Goal: Task Accomplishment & Management: Use online tool/utility

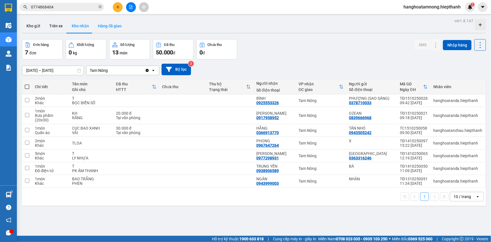
click at [105, 23] on button "Hàng đã giao" at bounding box center [109, 26] width 33 height 14
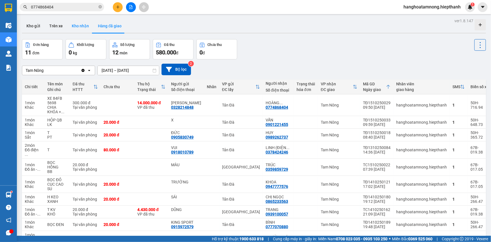
click at [80, 25] on button "Kho nhận" at bounding box center [80, 26] width 26 height 14
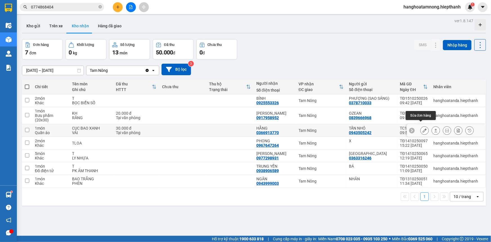
click at [423, 128] on icon at bounding box center [425, 130] width 4 height 4
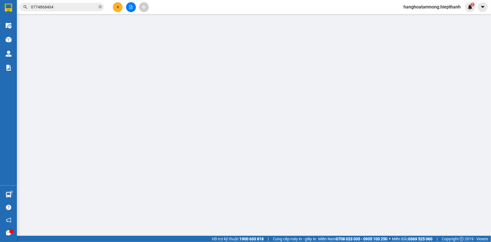
type input "0943505242"
type input "TẤN NHÓ"
type input "0366913770"
type input "HẰNG"
type input "30.000"
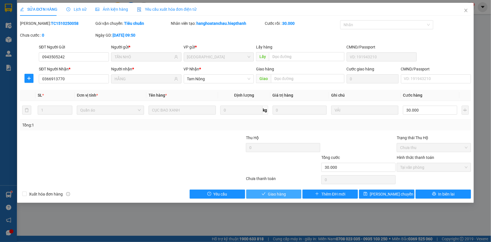
click at [273, 192] on span "Giao hàng" at bounding box center [277, 194] width 18 height 6
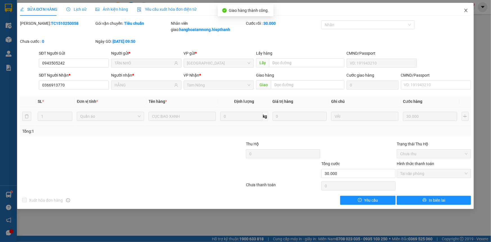
click at [467, 10] on icon "close" at bounding box center [466, 10] width 5 height 5
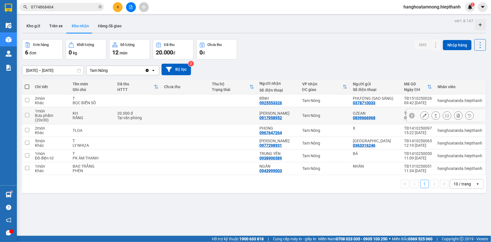
click at [423, 113] on icon at bounding box center [425, 115] width 4 height 4
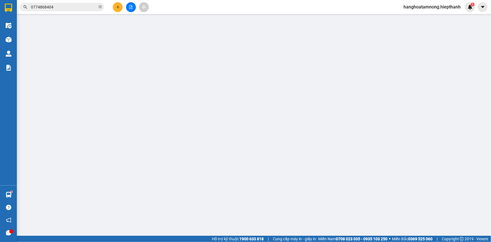
type input "0839666968"
type input "OZEAN"
type input "0917958952"
type input "[PERSON_NAME]"
type input "20.000"
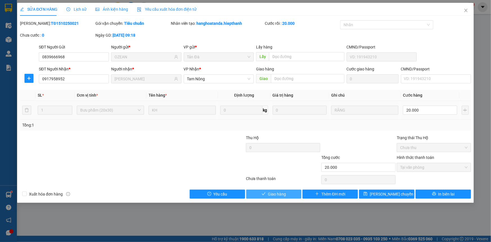
drag, startPoint x: 277, startPoint y: 197, endPoint x: 279, endPoint y: 193, distance: 4.2
click at [277, 196] on button "Giao hàng" at bounding box center [273, 193] width 55 height 9
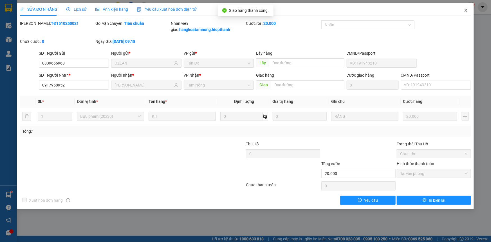
click at [464, 10] on icon "close" at bounding box center [466, 10] width 5 height 5
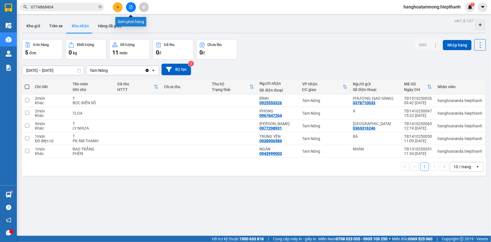
click at [131, 7] on icon "file-add" at bounding box center [131, 7] width 4 height 4
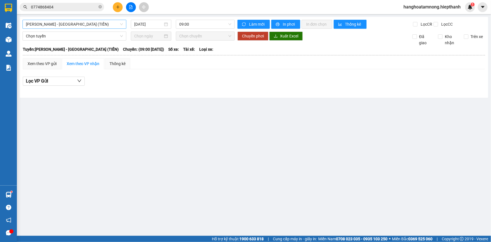
click at [79, 25] on span "[PERSON_NAME] - [GEOGRAPHIC_DATA] (TIỀN)" at bounding box center [74, 24] width 97 height 8
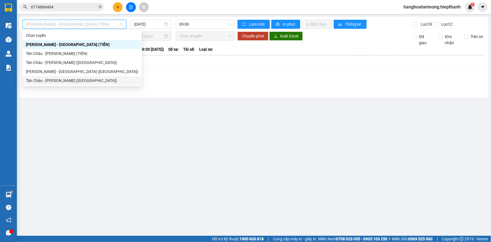
click at [62, 79] on div "Tân Châu - [PERSON_NAME] ([GEOGRAPHIC_DATA])" at bounding box center [82, 80] width 113 height 6
type input "[DATE]"
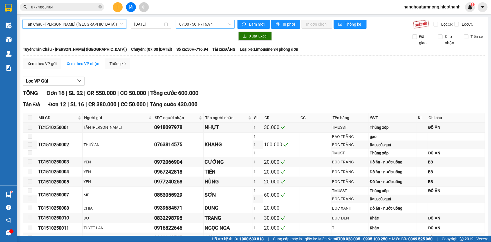
click at [190, 28] on span "07:00 - 50H-716.94" at bounding box center [205, 24] width 52 height 8
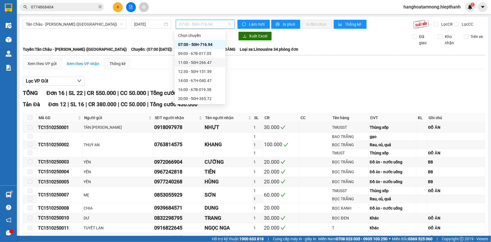
click at [191, 57] on div "Chọn chuyến 07:00 - 50H-716.94 09:00 - 67B-017.05 11:00 - 50H-266.47 12:30 - 50…" at bounding box center [200, 85] width 51 height 108
click at [192, 49] on div "09:00 - 67B-017.05" at bounding box center [200, 53] width 51 height 9
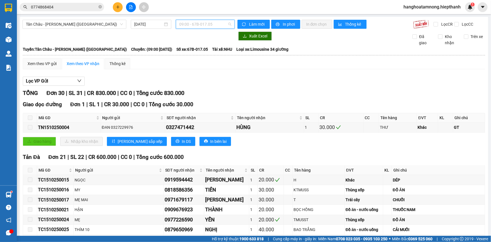
click at [193, 28] on span "09:00 - 67B-017.05" at bounding box center [205, 24] width 52 height 8
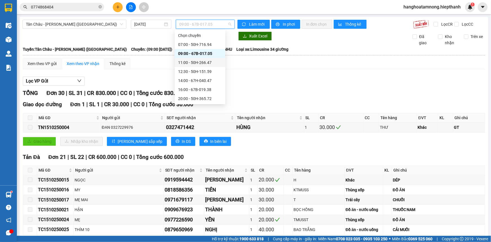
click at [185, 62] on div "11:00 - 50H-266.47" at bounding box center [200, 62] width 44 height 6
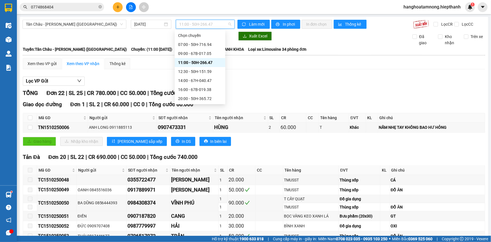
click at [199, 24] on span "11:00 - 50H-266.47" at bounding box center [205, 24] width 52 height 8
click at [194, 71] on div "12:30 - 50H-151.59" at bounding box center [200, 71] width 44 height 6
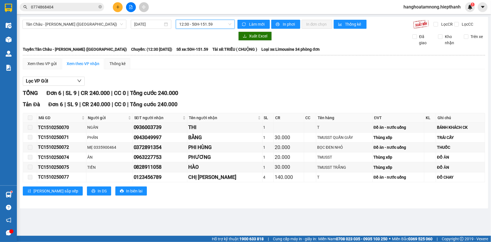
click at [187, 25] on span "12:30 - 50H-151.59" at bounding box center [205, 24] width 52 height 8
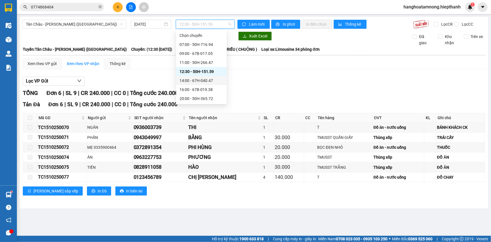
click at [189, 78] on div "14:00 - 67H-040.47" at bounding box center [202, 80] width 44 height 6
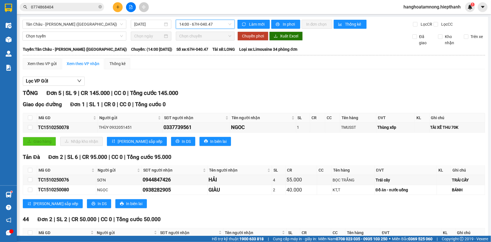
click at [211, 25] on span "14:00 - 67H-040.47" at bounding box center [205, 24] width 52 height 8
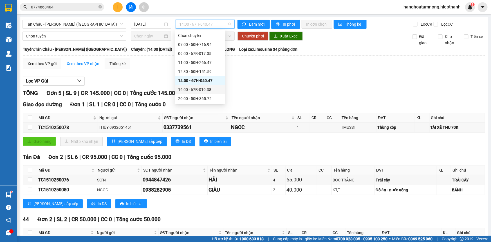
click at [200, 88] on div "16:00 - 67B-019.38" at bounding box center [200, 89] width 44 height 6
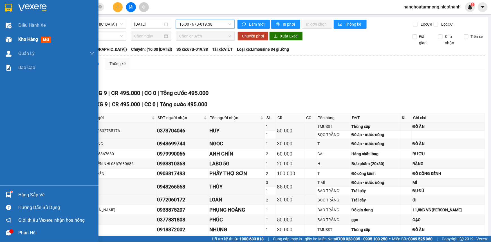
click at [12, 37] on div at bounding box center [9, 40] width 10 height 10
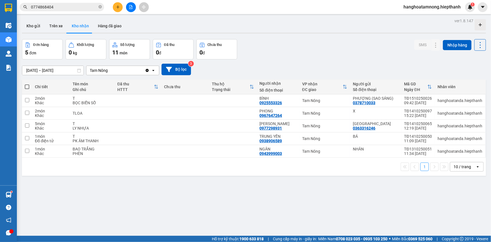
click at [125, 8] on div at bounding box center [131, 7] width 42 height 10
click at [130, 8] on icon "file-add" at bounding box center [131, 7] width 4 height 4
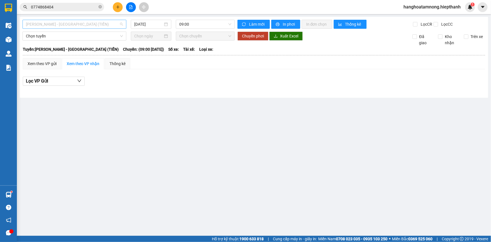
click at [82, 26] on span "[PERSON_NAME] - [GEOGRAPHIC_DATA] (TIỀN)" at bounding box center [74, 24] width 97 height 8
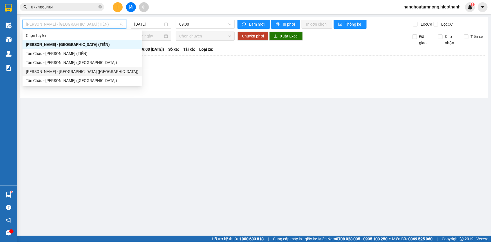
click at [49, 71] on div "[PERSON_NAME] - [GEOGRAPHIC_DATA] ([GEOGRAPHIC_DATA])" at bounding box center [82, 71] width 113 height 6
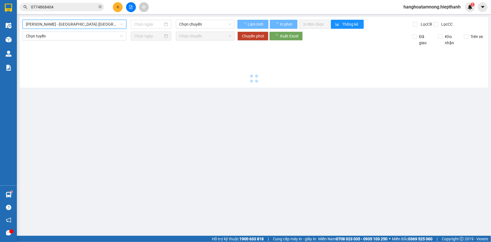
type input "[DATE]"
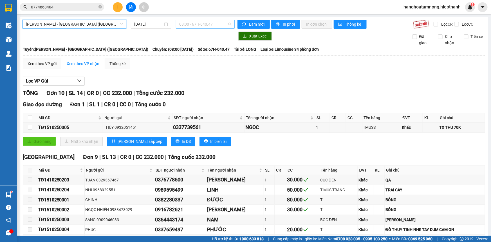
click at [201, 24] on span "08:00 - 67H-040.47" at bounding box center [205, 24] width 52 height 8
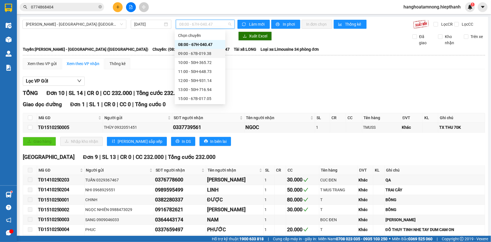
click at [188, 53] on div "09:00 - 67B-019.38" at bounding box center [200, 53] width 44 height 6
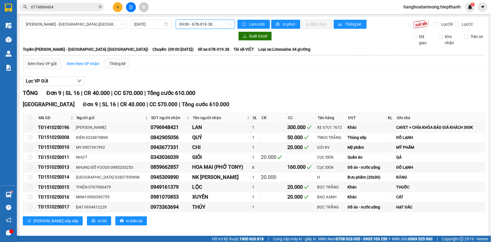
click at [200, 26] on span "09:00 - 67B-019.38" at bounding box center [205, 24] width 52 height 8
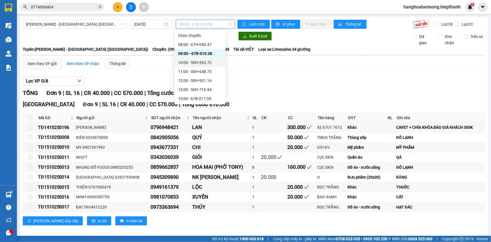
click at [195, 59] on div "10:00 - 50H-365.72" at bounding box center [200, 62] width 44 height 6
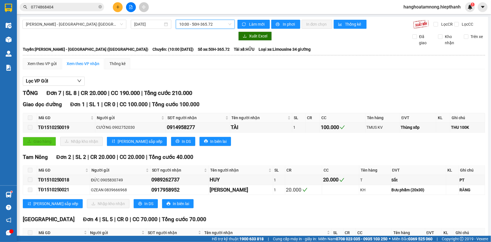
click at [206, 23] on span "10:00 - 50H-365.72" at bounding box center [205, 24] width 52 height 8
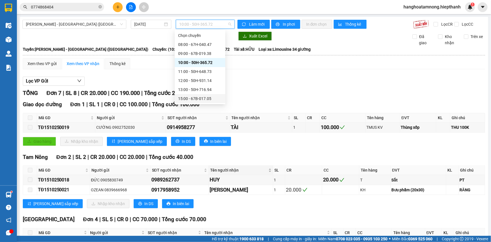
scroll to position [70, 0]
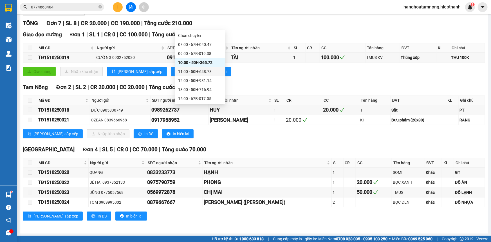
click at [189, 70] on div "11:00 - 50H-648.73" at bounding box center [200, 71] width 44 height 6
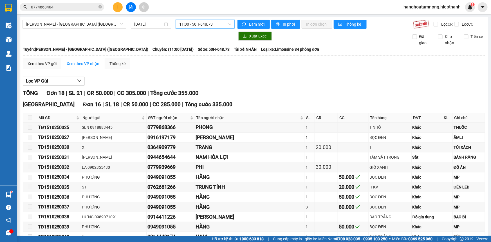
click at [200, 23] on span "11:00 - 50H-648.73" at bounding box center [205, 24] width 52 height 8
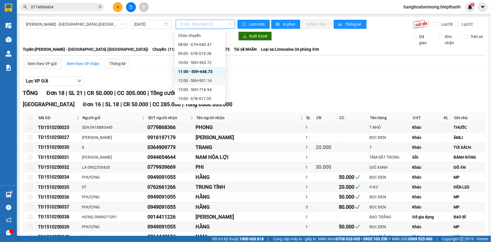
click at [191, 78] on div "12:00 - 50H-931.14" at bounding box center [200, 80] width 44 height 6
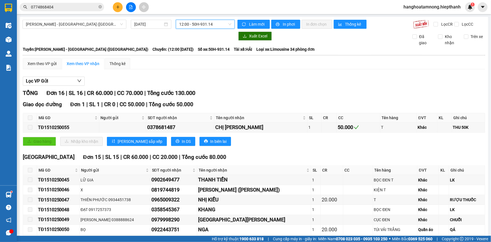
click at [191, 23] on span "12:00 - 50H-931.14" at bounding box center [205, 24] width 52 height 8
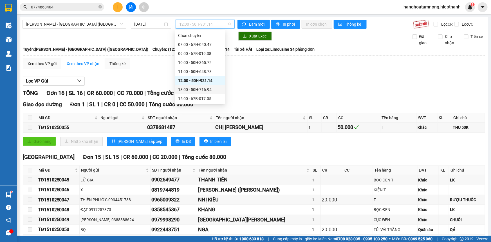
click at [189, 86] on div "13:00 - 50H-716.94" at bounding box center [200, 89] width 44 height 6
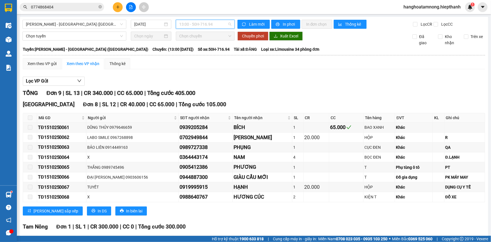
click at [205, 20] on span "13:00 - 50H-716.94" at bounding box center [205, 24] width 52 height 8
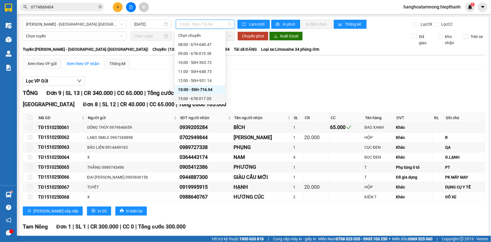
click at [189, 96] on div "15:00 - 67B-017.05" at bounding box center [200, 98] width 44 height 6
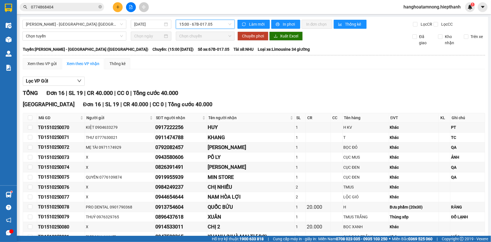
click at [193, 24] on span "15:00 - 67B-017.05" at bounding box center [205, 24] width 52 height 8
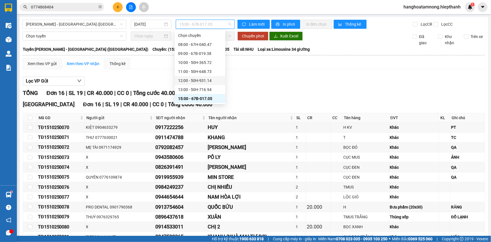
scroll to position [36, 0]
click at [191, 72] on div "17:00 - 50H-266.47" at bounding box center [200, 72] width 44 height 6
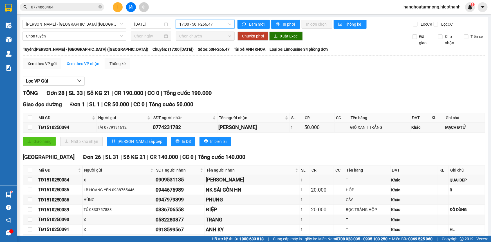
drag, startPoint x: 194, startPoint y: 24, endPoint x: 198, endPoint y: 40, distance: 17.0
click at [194, 24] on span "17:00 - 50H-266.47" at bounding box center [205, 24] width 52 height 8
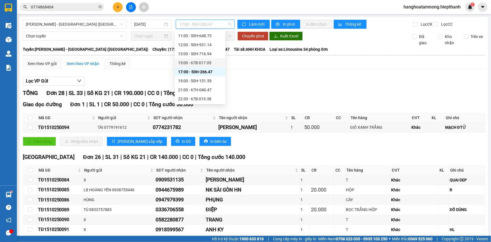
click at [189, 64] on div "15:00 - 67B-017.05" at bounding box center [200, 63] width 44 height 6
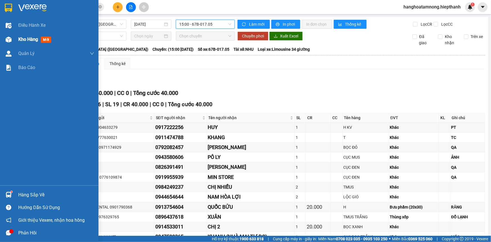
click at [18, 41] on span "Kho hàng" at bounding box center [28, 39] width 20 height 5
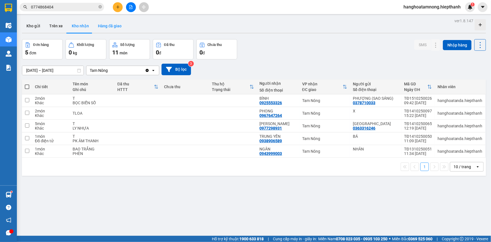
click at [116, 26] on button "Hàng đã giao" at bounding box center [109, 26] width 33 height 14
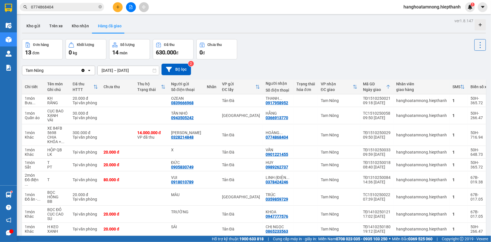
scroll to position [32, 0]
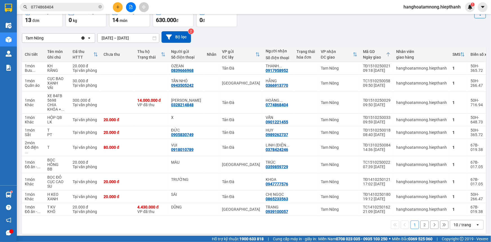
click at [420, 224] on button "2" at bounding box center [424, 224] width 8 height 8
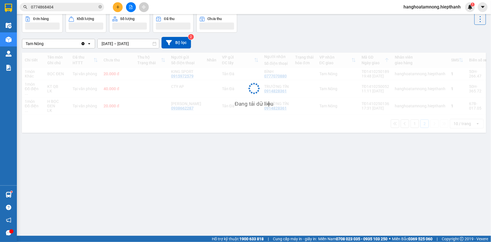
scroll to position [26, 0]
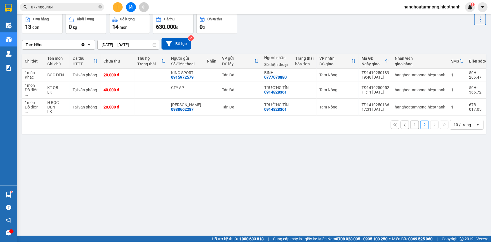
click at [411, 122] on button "1" at bounding box center [415, 124] width 8 height 8
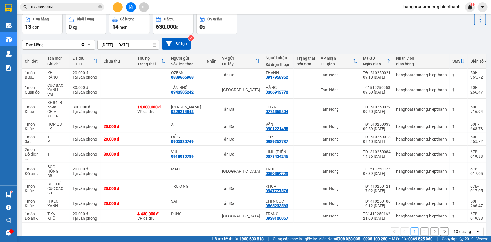
scroll to position [0, 0]
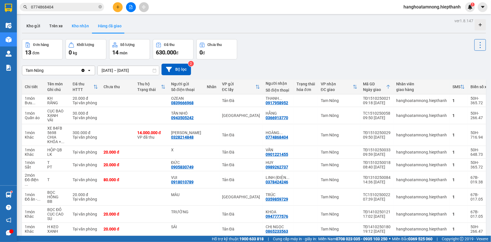
click at [79, 26] on button "Kho nhận" at bounding box center [80, 26] width 26 height 14
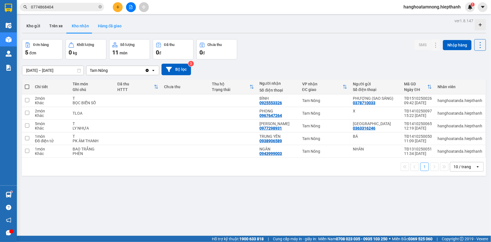
click at [115, 26] on button "Hàng đã giao" at bounding box center [109, 26] width 33 height 14
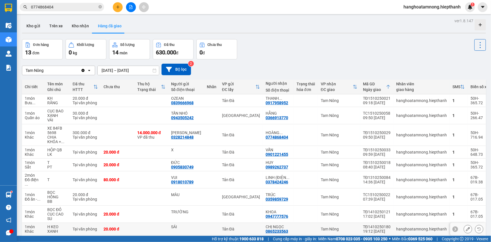
scroll to position [32, 0]
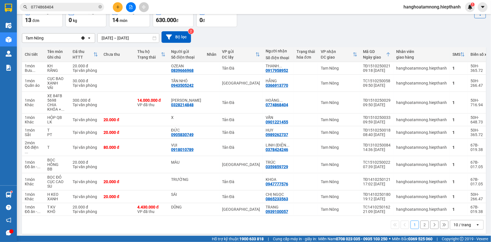
click at [422, 222] on button "2" at bounding box center [424, 224] width 8 height 8
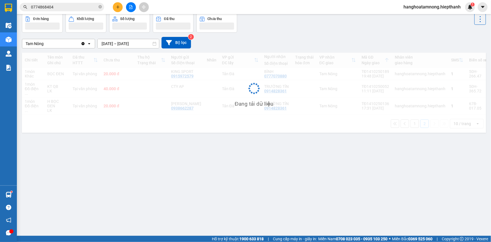
scroll to position [26, 0]
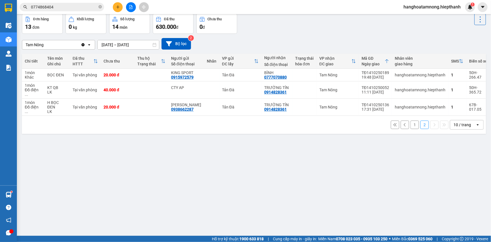
click at [411, 122] on button "1" at bounding box center [415, 124] width 8 height 8
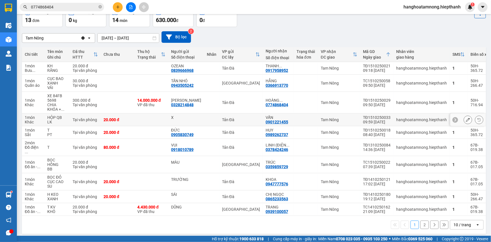
scroll to position [0, 0]
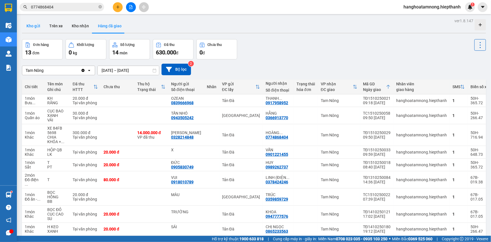
click at [33, 28] on button "Kho gửi" at bounding box center [33, 26] width 23 height 14
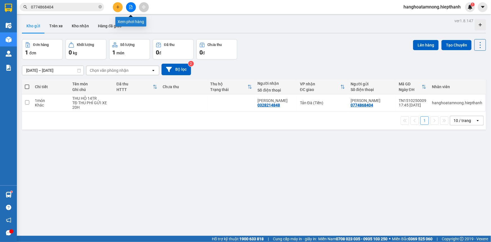
click at [132, 8] on icon "file-add" at bounding box center [131, 7] width 4 height 4
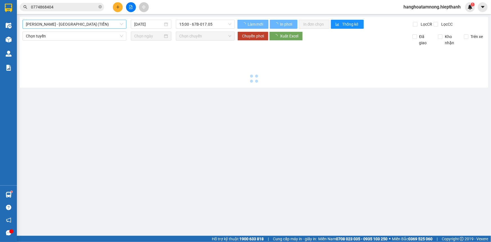
click at [76, 25] on span "[PERSON_NAME] - [GEOGRAPHIC_DATA] (TIỀN)" at bounding box center [74, 24] width 97 height 8
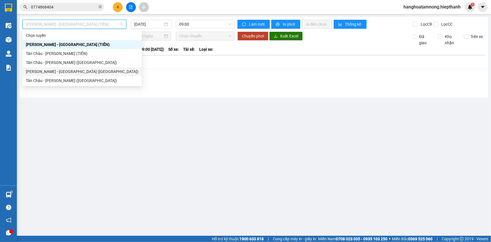
click at [56, 71] on div "[PERSON_NAME] - [GEOGRAPHIC_DATA] ([GEOGRAPHIC_DATA])" at bounding box center [82, 71] width 113 height 6
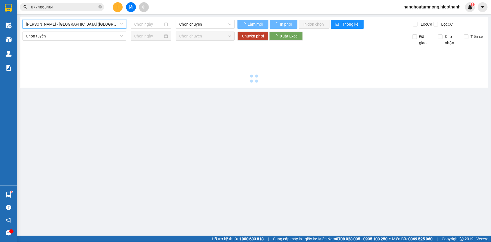
type input "[DATE]"
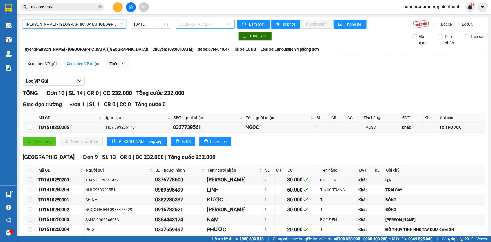
click at [218, 24] on span "08:00 - 67H-040.47" at bounding box center [205, 24] width 52 height 8
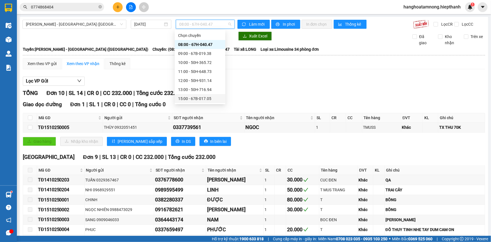
click at [180, 101] on div "15:00 - 67B-017.05" at bounding box center [200, 98] width 44 height 6
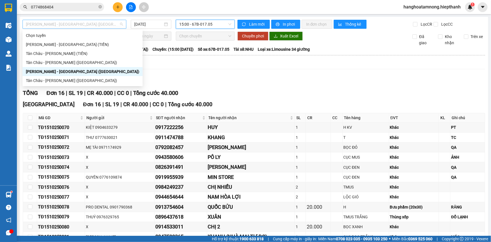
click at [68, 28] on span "[PERSON_NAME] - [GEOGRAPHIC_DATA] ([GEOGRAPHIC_DATA])" at bounding box center [74, 24] width 97 height 8
click at [57, 82] on div "Tân Châu - [PERSON_NAME] ([GEOGRAPHIC_DATA])" at bounding box center [82, 80] width 113 height 6
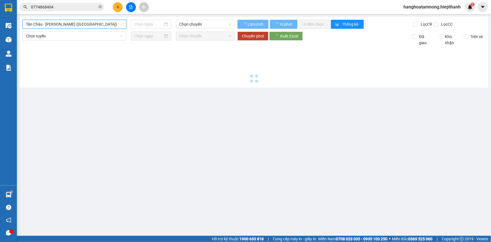
type input "[DATE]"
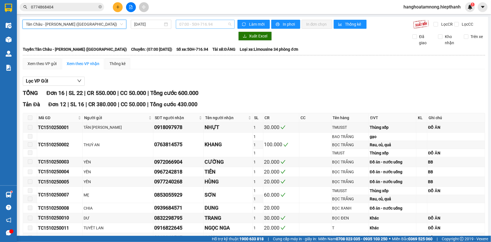
click at [215, 25] on span "07:00 - 50H-716.94" at bounding box center [205, 24] width 52 height 8
drag, startPoint x: 257, startPoint y: 89, endPoint x: 212, endPoint y: 46, distance: 61.5
click at [256, 89] on div "Lọc VP Gửi TỔNG Đơn 16 | SL 22 | CR 550.000 | CC 50.000 | Tổng cước 600.000 [G…" at bounding box center [254, 229] width 462 height 310
click at [201, 22] on span "07:00 - 50H-716.94" at bounding box center [205, 24] width 52 height 8
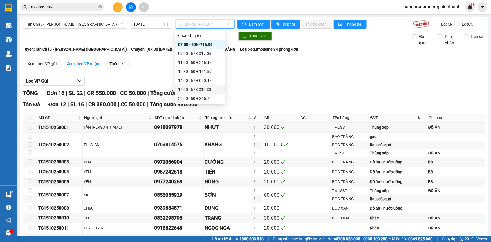
click at [182, 93] on div "16:00 - 67B-019.38" at bounding box center [200, 89] width 51 height 9
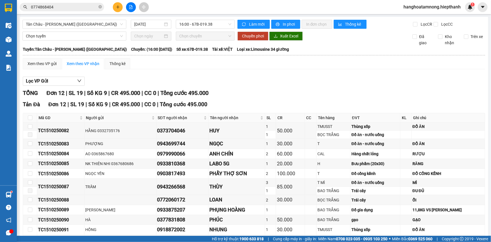
click at [187, 19] on div "[GEOGRAPHIC_DATA] - [GEOGRAPHIC_DATA] (Giường) [DATE] 16:00 - 67B-019.38 Làm mớ…" at bounding box center [254, 149] width 469 height 264
click at [193, 20] on div "16:00 - 67B-019.38" at bounding box center [205, 24] width 59 height 9
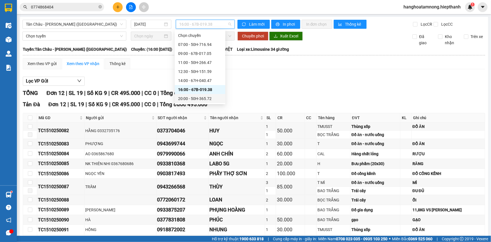
click at [206, 98] on div "20:00 - 50H-365.72" at bounding box center [200, 98] width 44 height 6
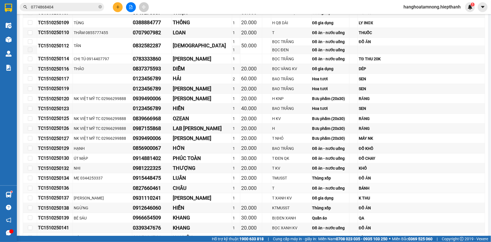
scroll to position [337, 0]
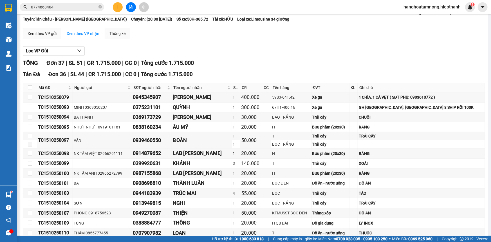
scroll to position [5, 0]
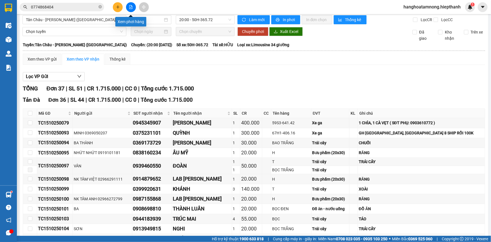
click at [127, 8] on button at bounding box center [131, 7] width 10 height 10
click at [104, 24] on span "Tân Châu - [PERSON_NAME] ([GEOGRAPHIC_DATA])" at bounding box center [74, 19] width 97 height 8
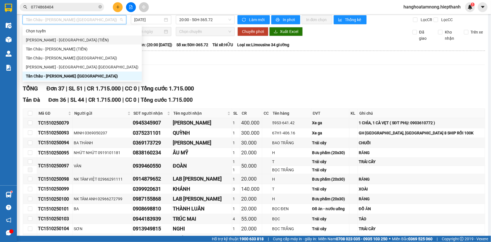
click at [67, 38] on div "[PERSON_NAME] - [GEOGRAPHIC_DATA] (TIỀN)" at bounding box center [82, 40] width 113 height 6
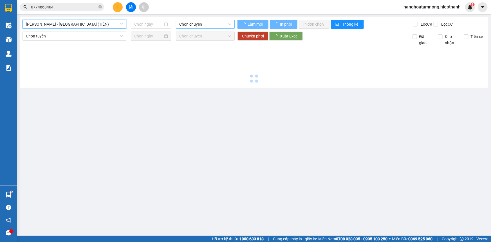
type input "[DATE]"
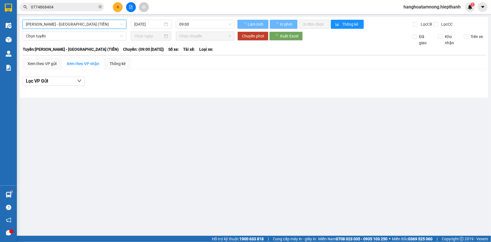
click at [186, 19] on div "[GEOGRAPHIC_DATA] - [GEOGRAPHIC_DATA] (TIỀN) [GEOGRAPHIC_DATA] - [GEOGRAPHIC_DA…" at bounding box center [254, 57] width 469 height 81
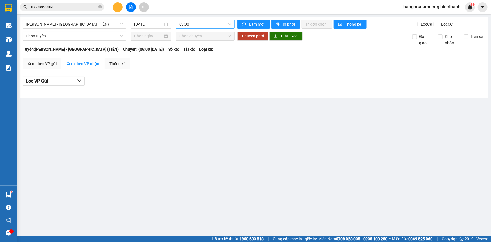
click at [198, 23] on span "09:00" at bounding box center [205, 24] width 52 height 8
click at [192, 64] on div "21:00" at bounding box center [202, 62] width 44 height 6
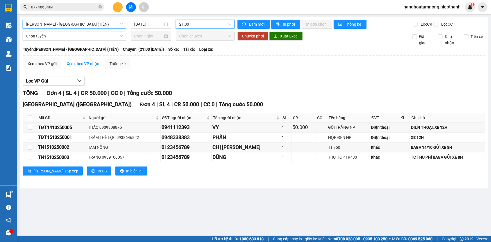
click at [50, 24] on span "[PERSON_NAME] - [GEOGRAPHIC_DATA] (TIỀN)" at bounding box center [74, 24] width 97 height 8
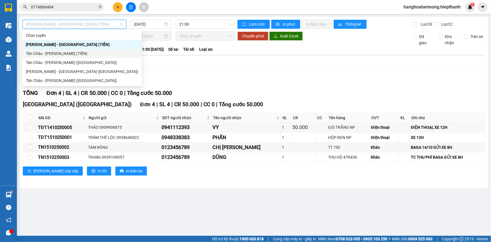
click at [47, 54] on div "Tân Châu - [PERSON_NAME] (TIỀN)" at bounding box center [82, 53] width 113 height 6
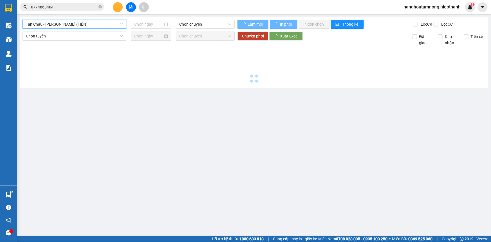
type input "[DATE]"
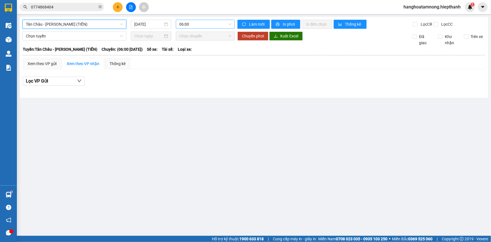
click at [214, 24] on span "06:00" at bounding box center [205, 24] width 52 height 8
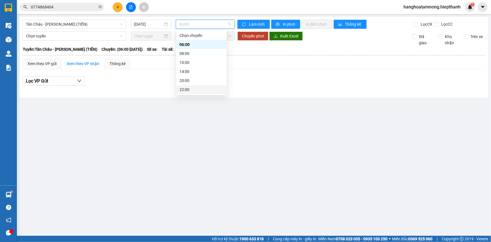
click at [197, 89] on div "22:00" at bounding box center [202, 89] width 44 height 6
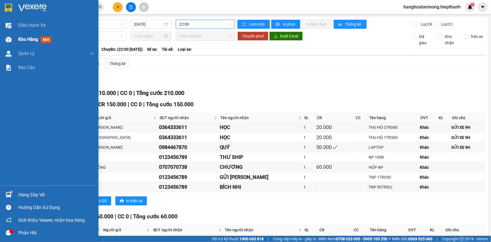
click at [13, 40] on div at bounding box center [9, 40] width 10 height 10
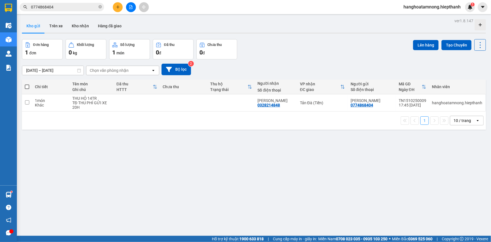
click at [26, 86] on span at bounding box center [27, 86] width 5 height 5
click at [27, 84] on input "checkbox" at bounding box center [27, 84] width 0 height 0
checkbox input "true"
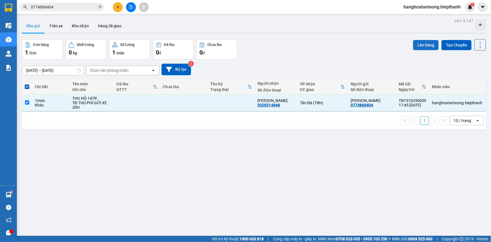
click at [423, 46] on button "Lên hàng" at bounding box center [426, 45] width 26 height 10
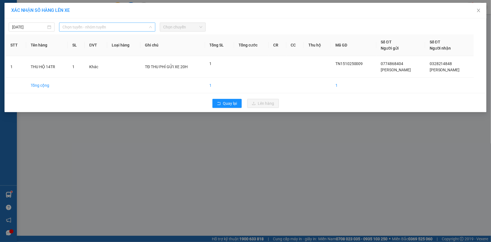
click at [109, 25] on span "Chọn tuyến - nhóm tuyến" at bounding box center [106, 27] width 89 height 8
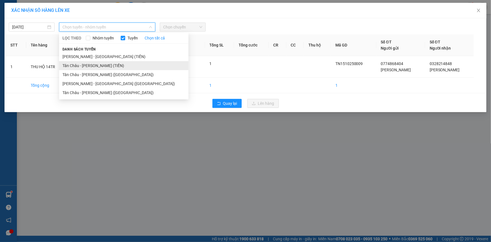
click at [78, 66] on li "Tân Châu - [PERSON_NAME] (TIỀN)" at bounding box center [123, 65] width 129 height 9
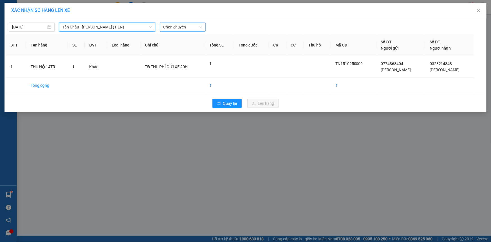
click at [177, 23] on span "Chọn chuyến" at bounding box center [182, 27] width 39 height 8
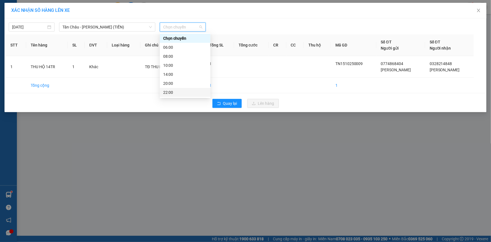
click at [179, 90] on div "22:00" at bounding box center [185, 92] width 44 height 6
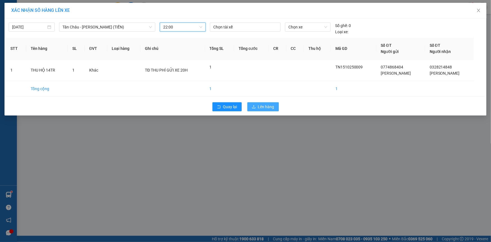
click at [262, 104] on span "Lên hàng" at bounding box center [266, 107] width 16 height 6
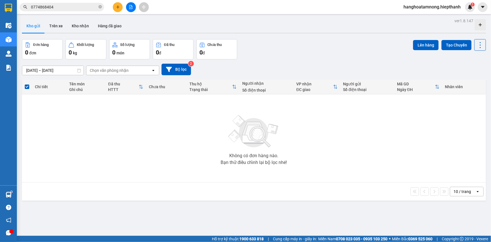
click at [129, 4] on button at bounding box center [131, 7] width 10 height 10
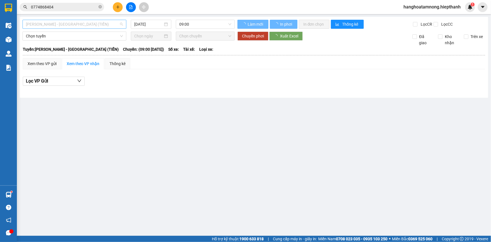
click at [74, 24] on span "[PERSON_NAME] - [GEOGRAPHIC_DATA] (TIỀN)" at bounding box center [74, 24] width 97 height 8
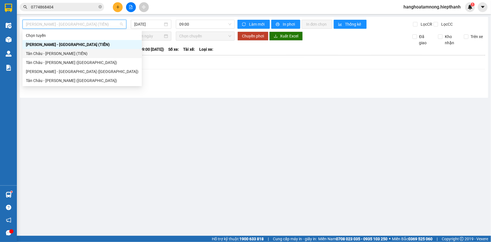
click at [63, 54] on div "Tân Châu - [PERSON_NAME] (TIỀN)" at bounding box center [82, 53] width 113 height 6
type input "[DATE]"
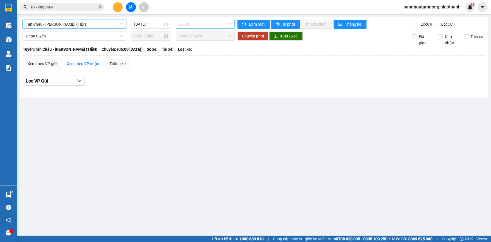
click at [191, 22] on span "06:00" at bounding box center [205, 24] width 52 height 8
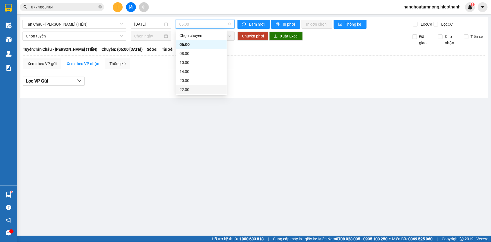
click at [196, 89] on div "22:00" at bounding box center [202, 89] width 44 height 6
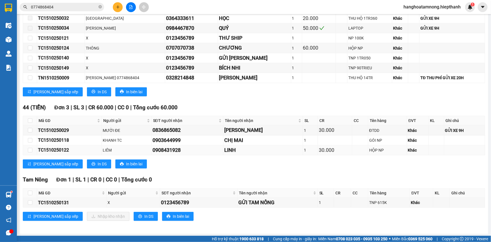
scroll to position [17, 0]
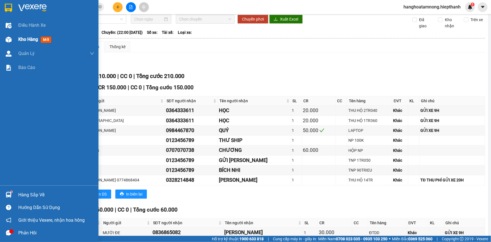
click at [21, 42] on span "Kho hàng" at bounding box center [28, 39] width 20 height 5
